Goal: Find specific page/section: Find specific page/section

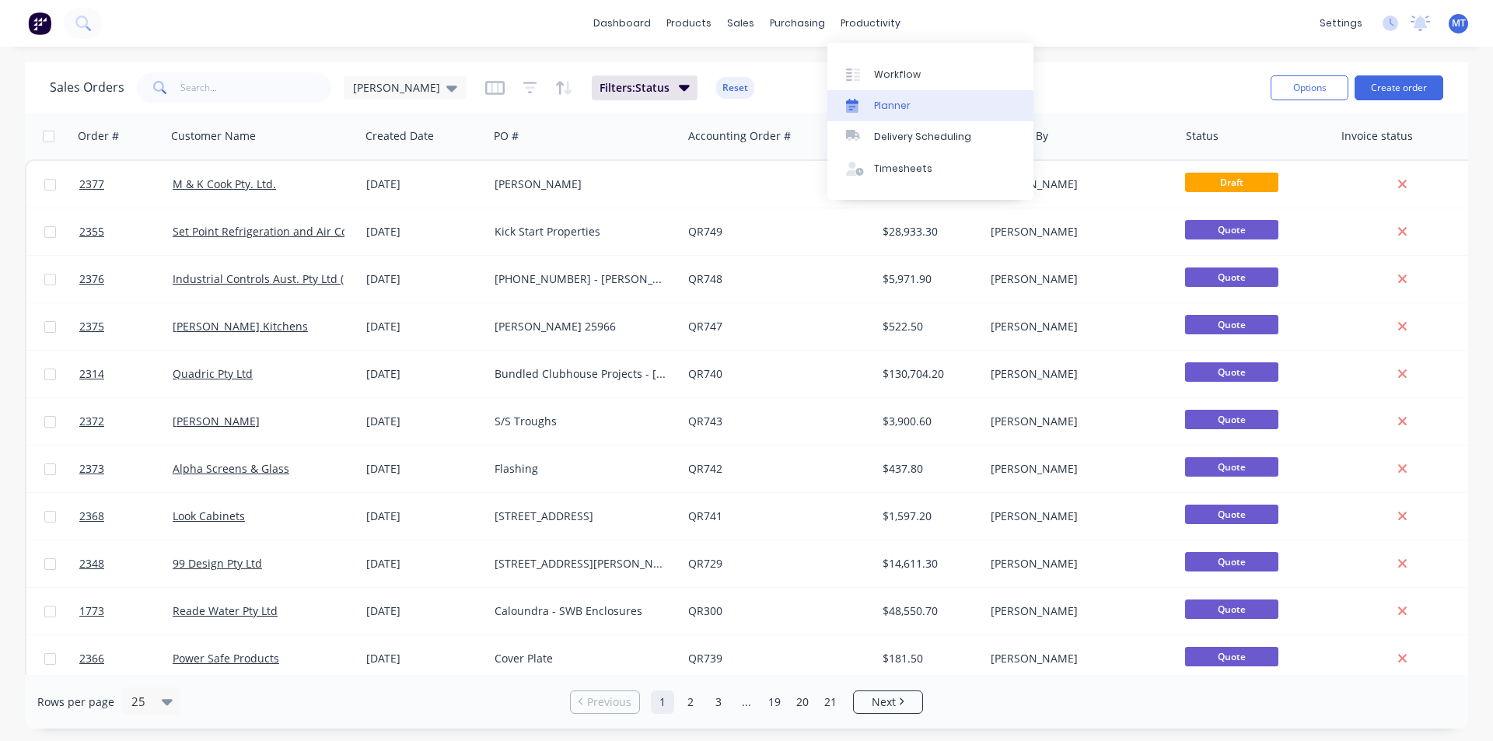
click at [901, 103] on div "Planner" at bounding box center [892, 106] width 37 height 14
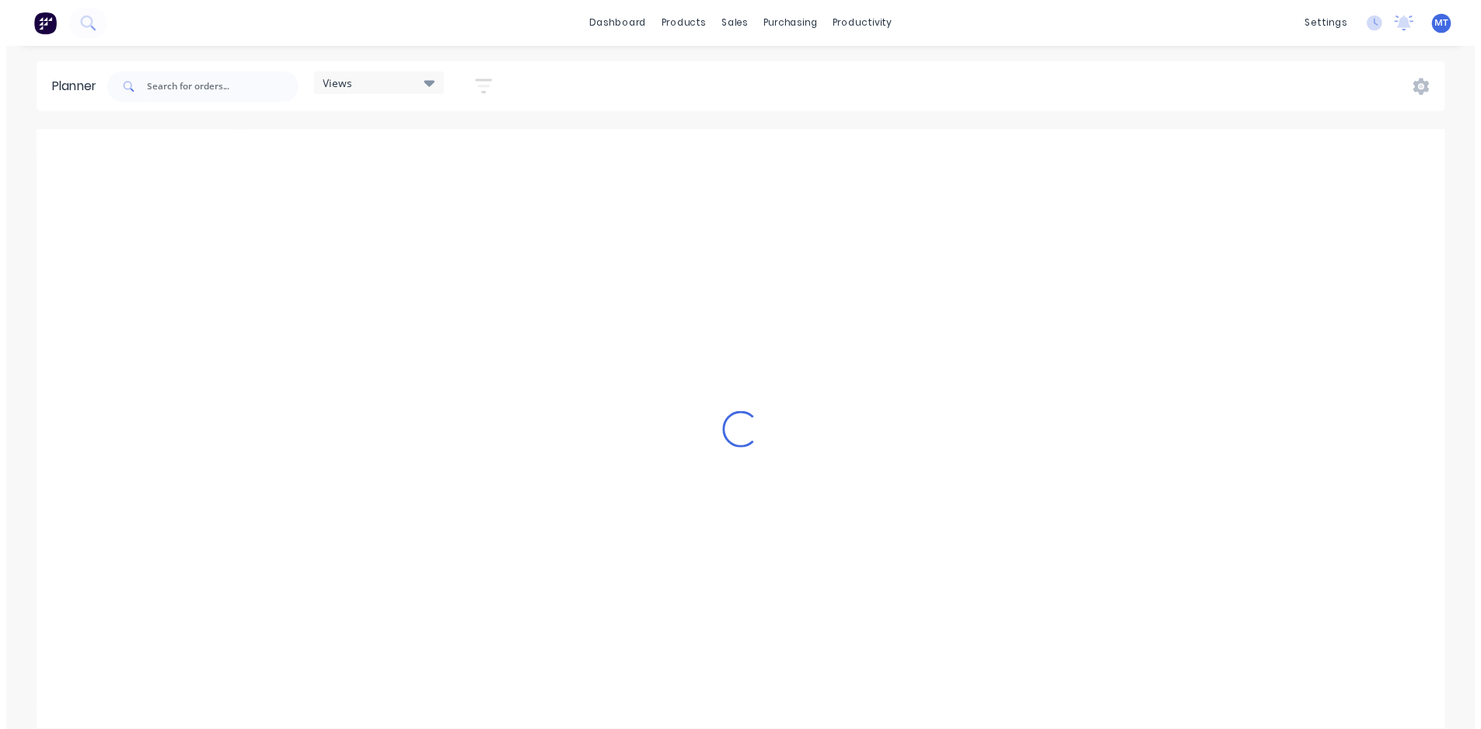
scroll to position [0, 1465]
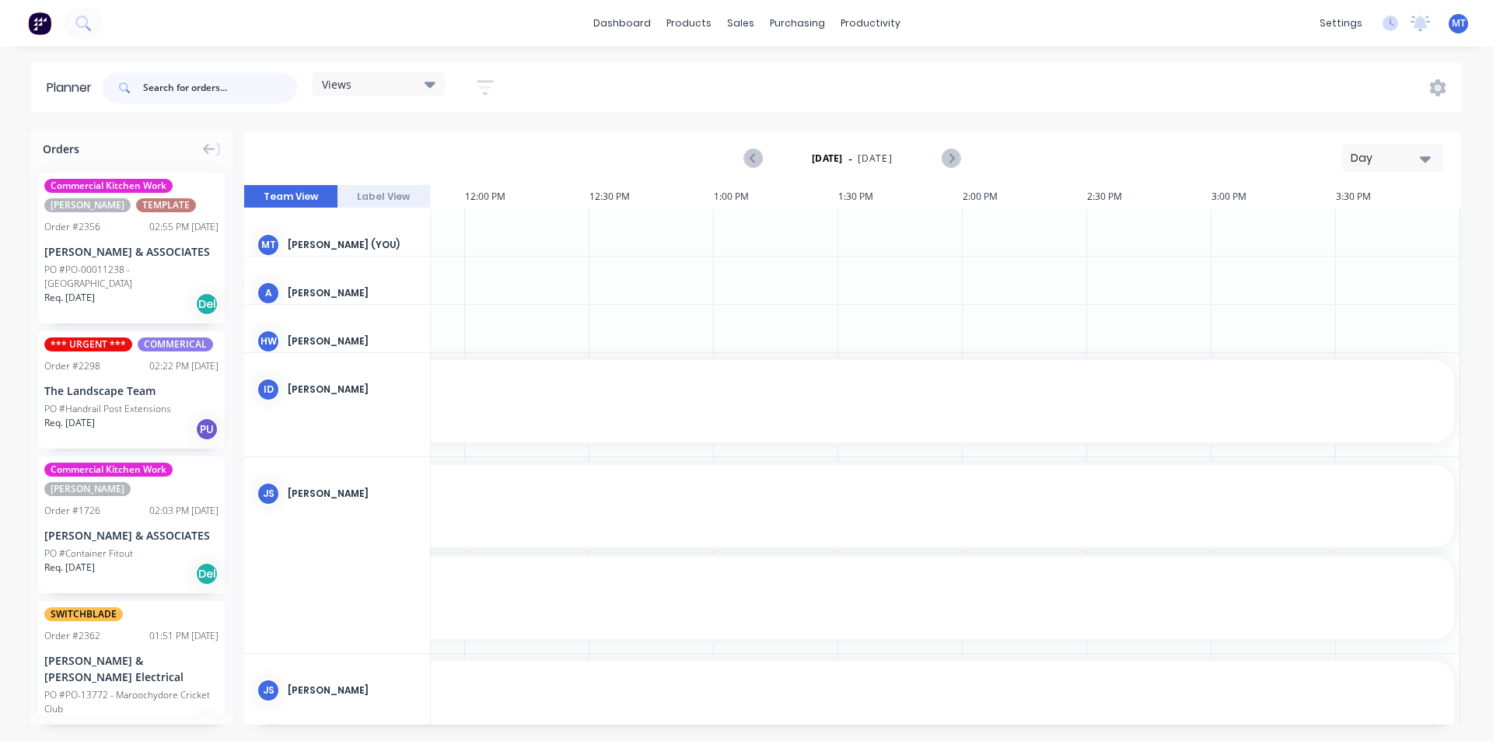
click at [236, 85] on input "text" at bounding box center [220, 87] width 154 height 31
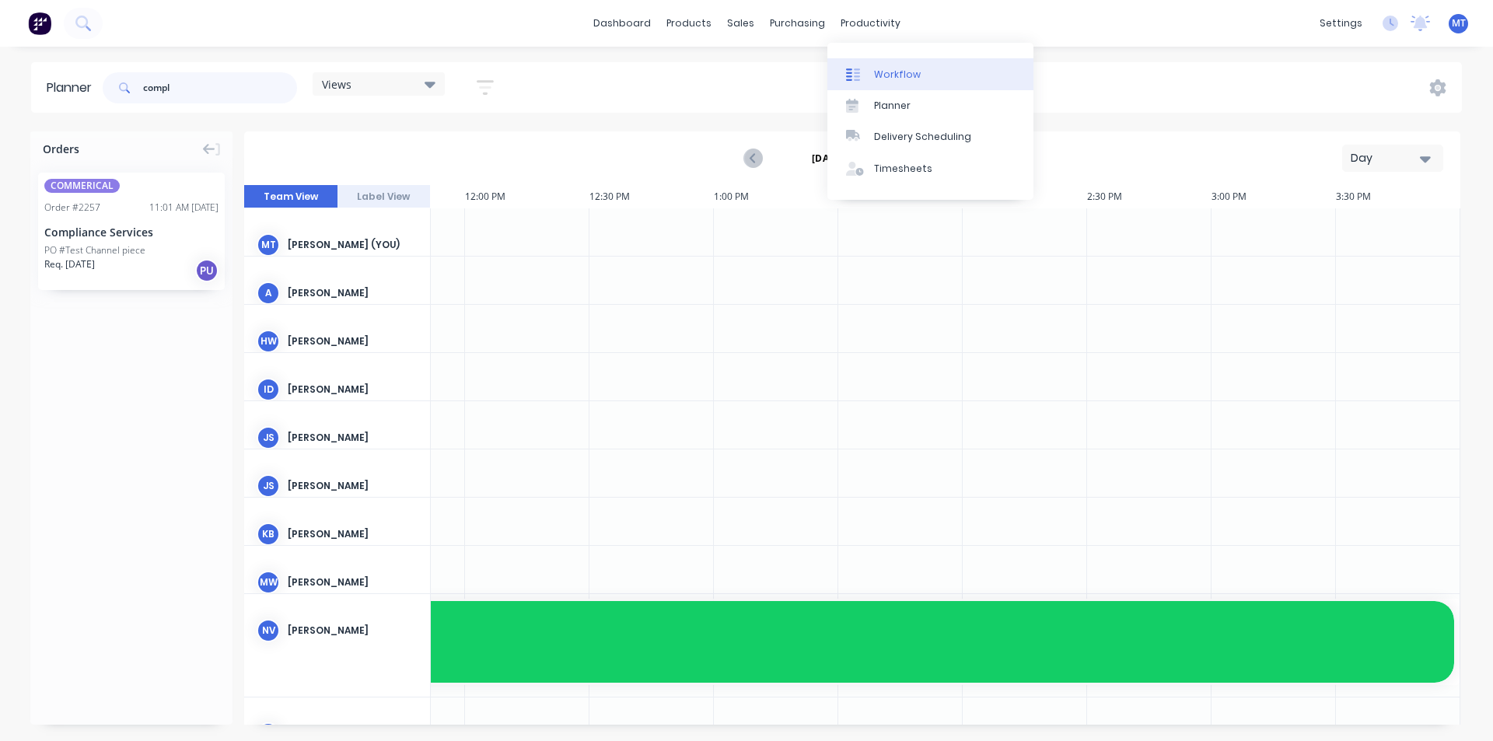
type input "compl"
click at [908, 76] on div "Workflow" at bounding box center [897, 75] width 47 height 14
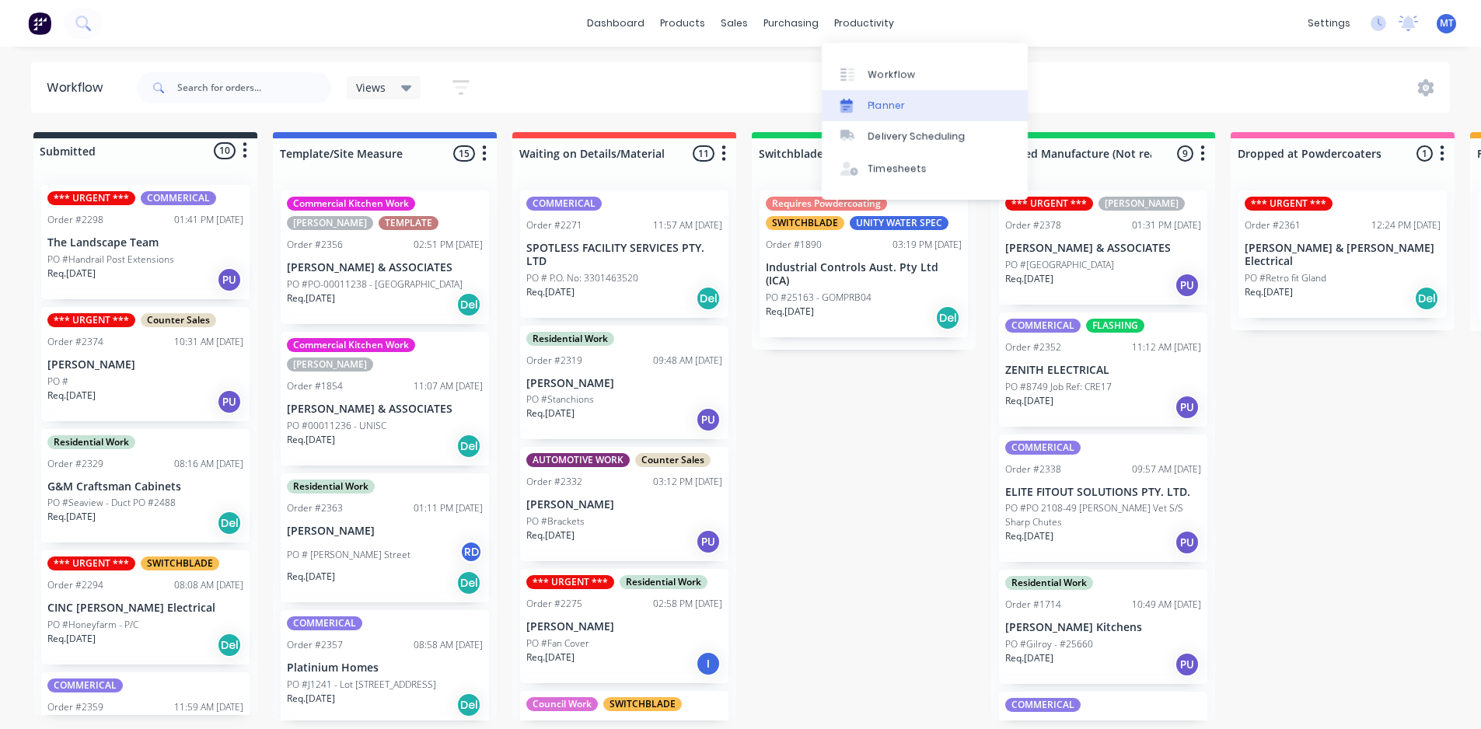
click at [907, 110] on link "Planner" at bounding box center [925, 105] width 206 height 31
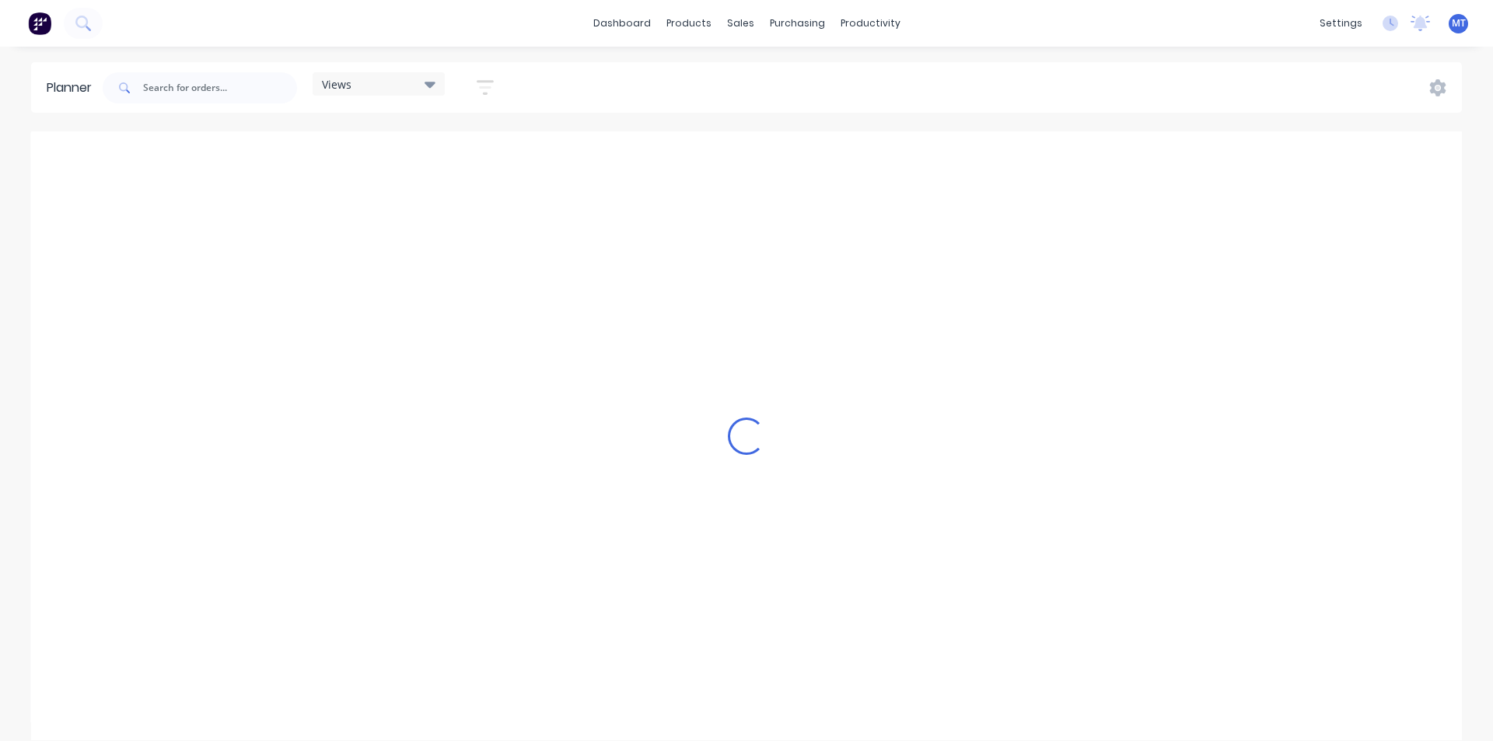
scroll to position [0, 1465]
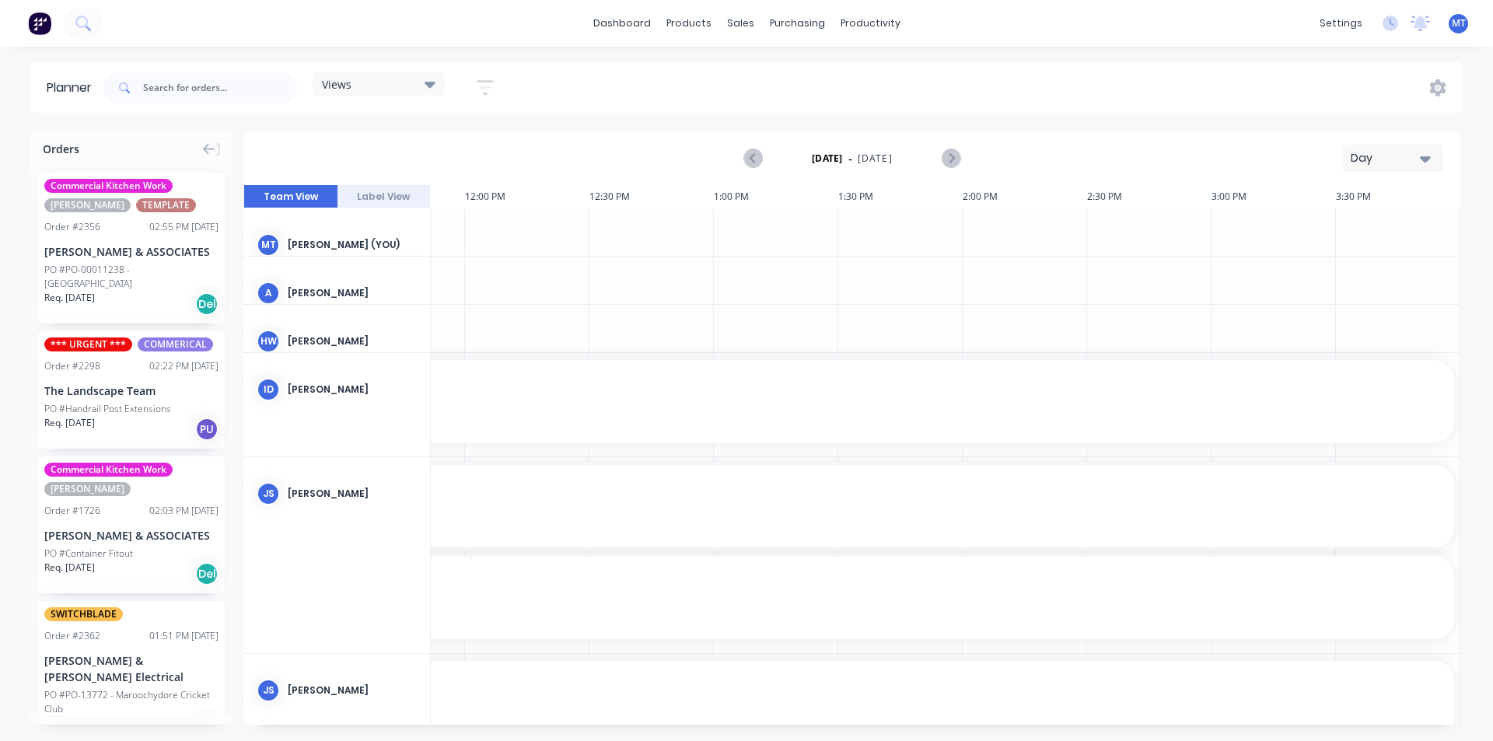
click at [1428, 163] on icon "button" at bounding box center [1425, 158] width 11 height 17
click at [1407, 234] on div "Week" at bounding box center [1365, 230] width 154 height 31
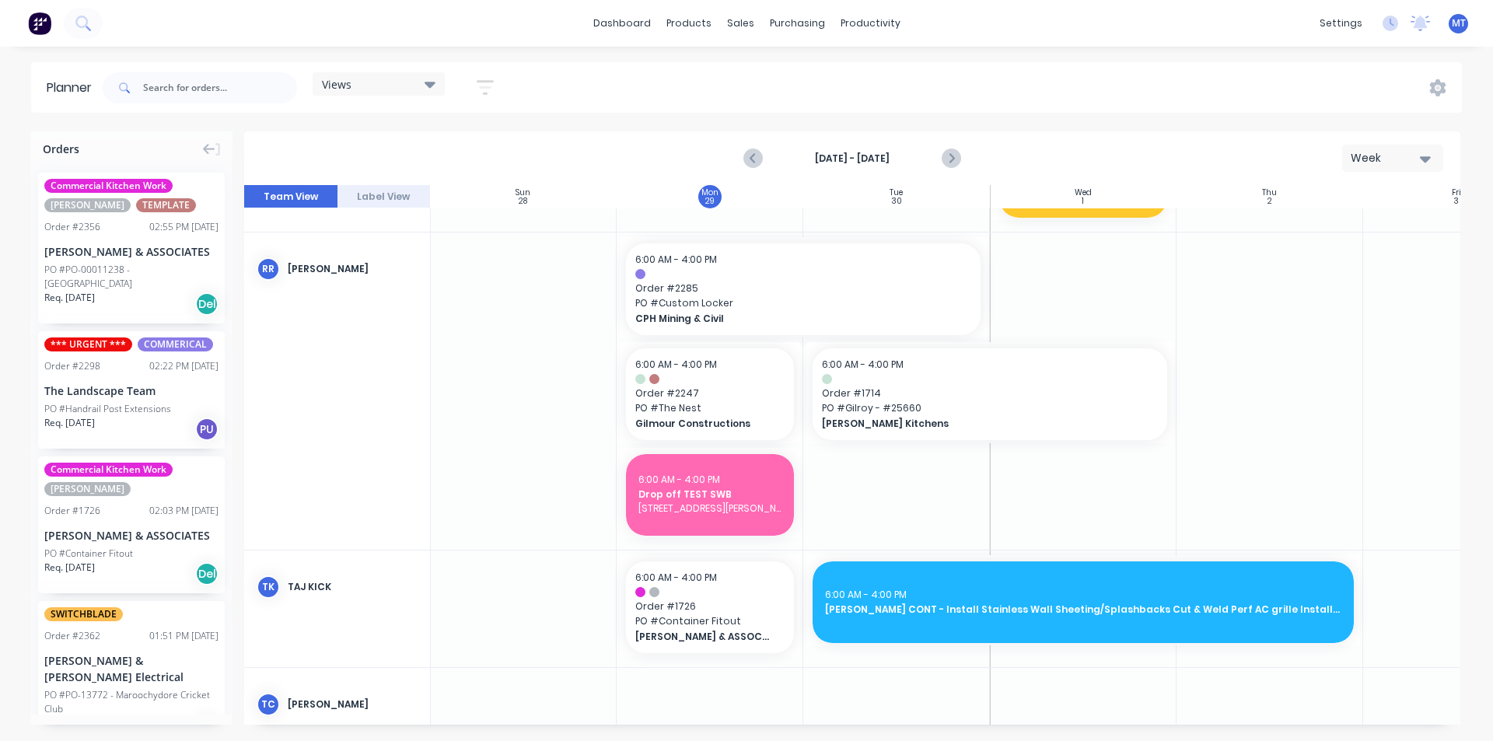
scroll to position [2411, 1]
